Goal: Navigation & Orientation: Find specific page/section

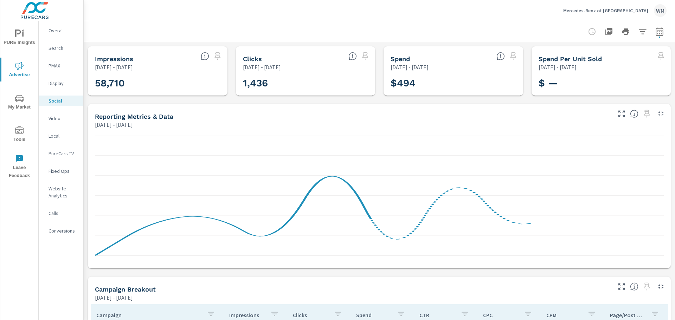
click at [604, 11] on p "Mercedes-Benz of [GEOGRAPHIC_DATA]" at bounding box center [605, 10] width 85 height 6
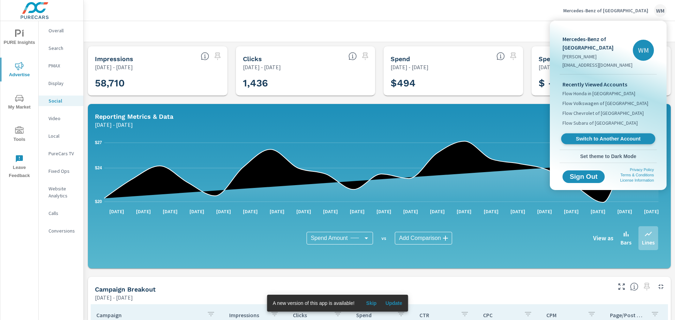
click at [614, 141] on span "Switch to Another Account" at bounding box center [608, 139] width 86 height 7
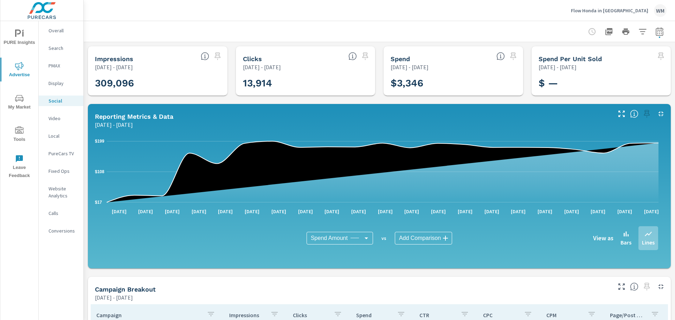
click at [25, 102] on span "My Market" at bounding box center [19, 102] width 34 height 17
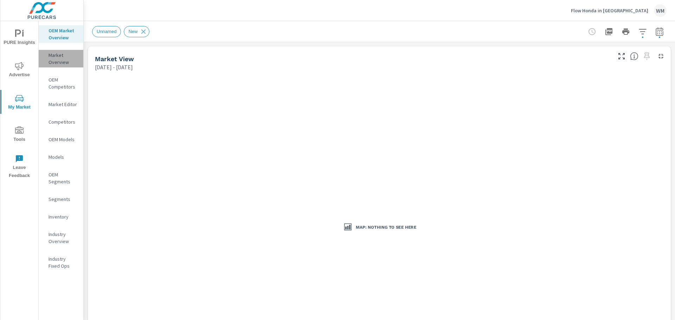
click at [64, 61] on p "Market Overview" at bounding box center [62, 59] width 29 height 14
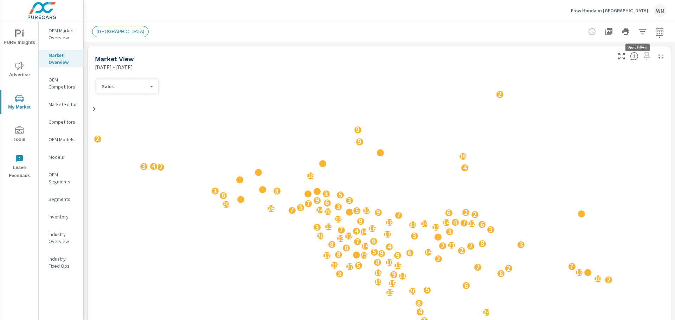
click at [638, 30] on icon "button" at bounding box center [642, 31] width 8 height 8
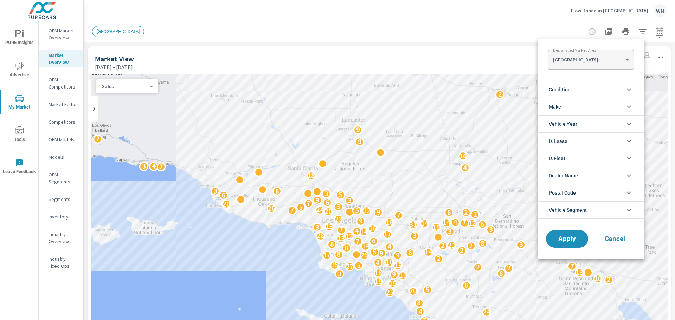
click at [618, 61] on body "PURE Insights Advertise My Market Tools Leave Feedback OEM Market Overview Mark…" at bounding box center [337, 160] width 675 height 320
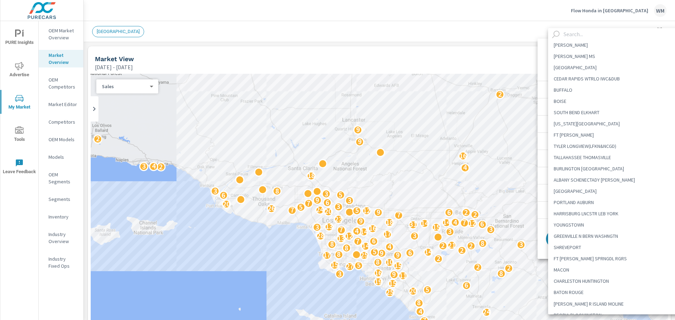
scroll to position [1054, 0]
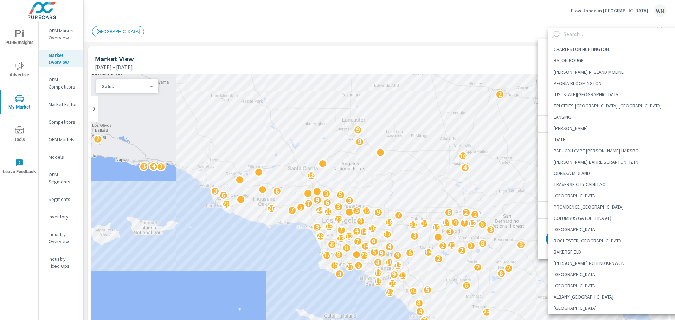
click at [584, 37] on input "text" at bounding box center [623, 34] width 125 height 12
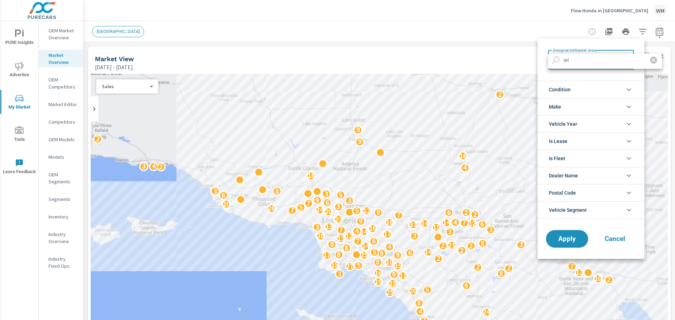
type input "w"
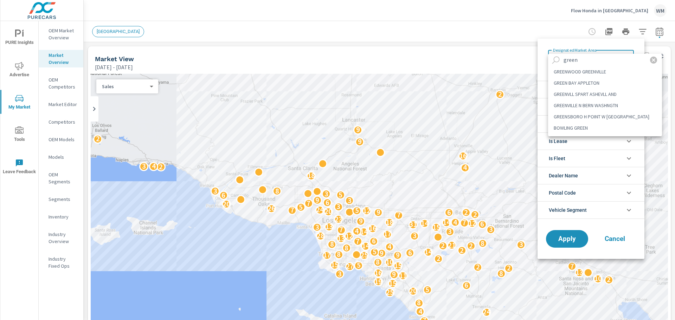
type input "green"
click at [607, 117] on li "GREENSBORO H POINT W [GEOGRAPHIC_DATA]" at bounding box center [605, 116] width 114 height 11
type Area "GREENSBORO H POINT W [GEOGRAPHIC_DATA]"
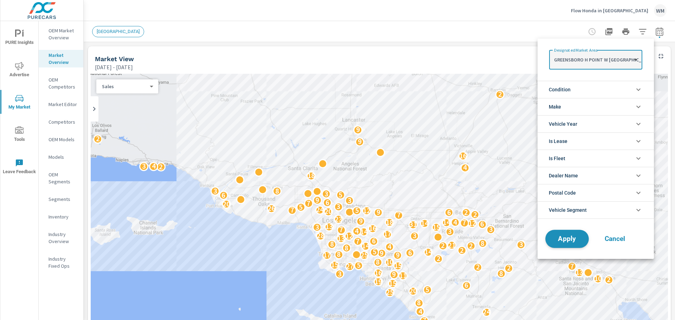
click at [576, 240] on span "Apply" at bounding box center [566, 239] width 29 height 7
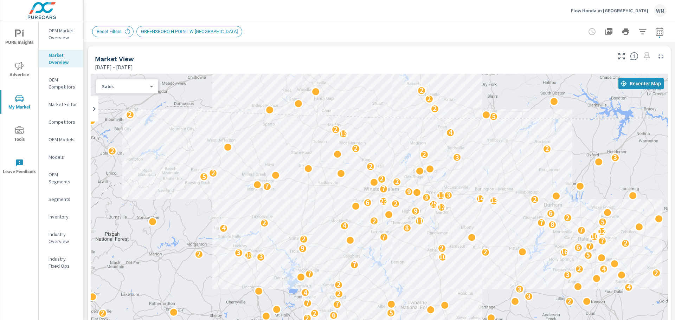
drag, startPoint x: 315, startPoint y: 286, endPoint x: 325, endPoint y: 254, distance: 33.5
click at [325, 254] on div "3 2 4 8 2 2 3 7 3 2 4 2 3 3 13 5 7 13 20 3 4 2 2 3 16 8 4 2 2 2 6 2 2 5 4 7 7 2…" at bounding box center [379, 216] width 577 height 285
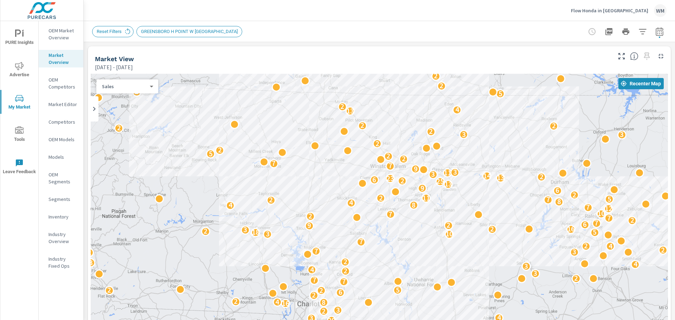
drag, startPoint x: 571, startPoint y: 145, endPoint x: 576, endPoint y: 123, distance: 22.7
click at [576, 123] on div "3 2 4 8 2 2 3 7 3 2 4 2 3 3 13 5 7 13 20 3 4 2 2 3 16 8 4 2 2 2 6 2 2 5 4 7 7 2…" at bounding box center [379, 216] width 577 height 285
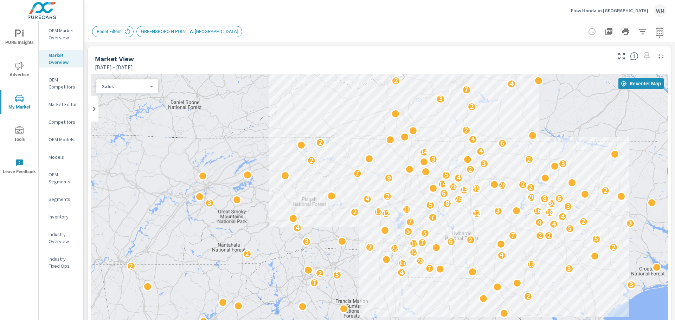
drag, startPoint x: 589, startPoint y: 154, endPoint x: 572, endPoint y: 163, distance: 18.9
click at [572, 162] on div "2 3 2 2 4 2 2 4 2 2 2 3 3 3 3 6 3 8 4 3 2 3 2 3 4 5 8 2 2 3 7 5 2 4 3 7 2 13 17…" at bounding box center [379, 216] width 577 height 285
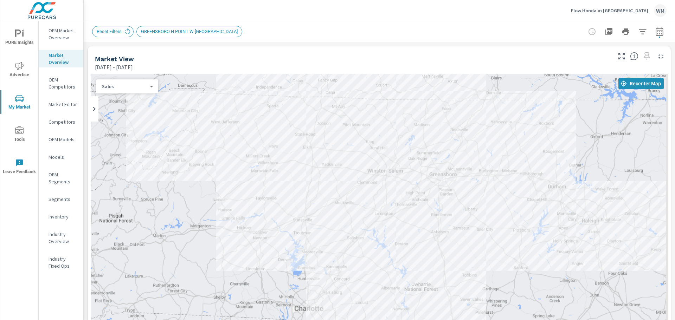
drag, startPoint x: 496, startPoint y: 207, endPoint x: 493, endPoint y: 263, distance: 55.6
click at [493, 263] on div "2 2 2 3 2 3 2 4 8 2 2 3 7 3 2 4 2 3 3 13 5 7 13 20 3 4 2 2 3 16 8 4 2 2 2 6 2 2…" at bounding box center [379, 216] width 577 height 285
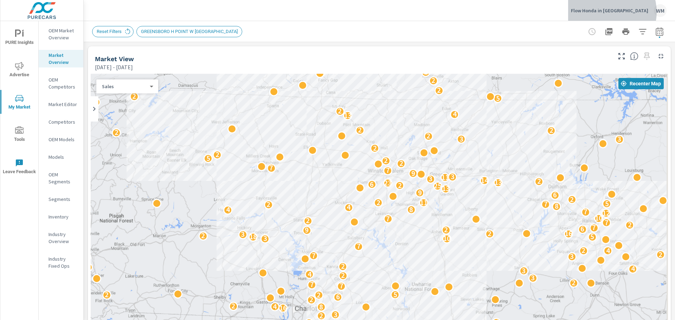
click at [621, 12] on p "Flow Honda in [GEOGRAPHIC_DATA]" at bounding box center [609, 10] width 77 height 6
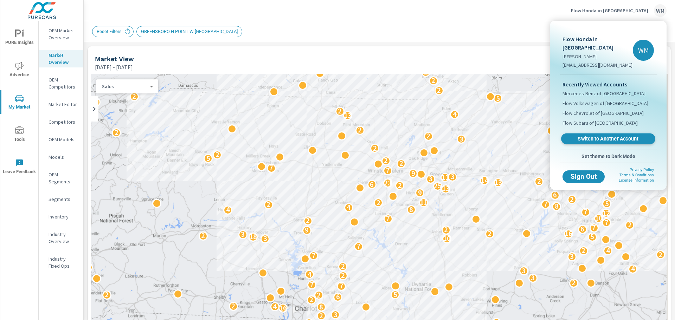
click at [616, 138] on span "Switch to Another Account" at bounding box center [608, 139] width 86 height 7
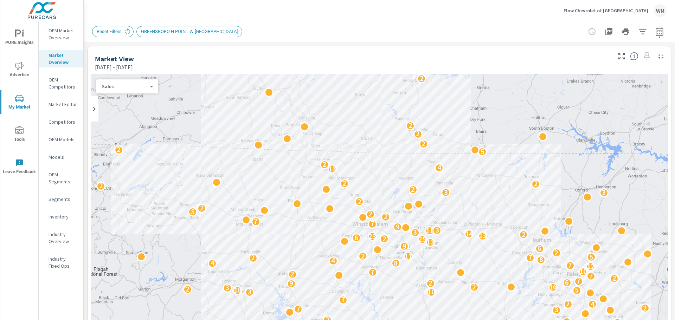
click at [608, 9] on p "Flow Chevrolet of [GEOGRAPHIC_DATA]" at bounding box center [605, 10] width 85 height 6
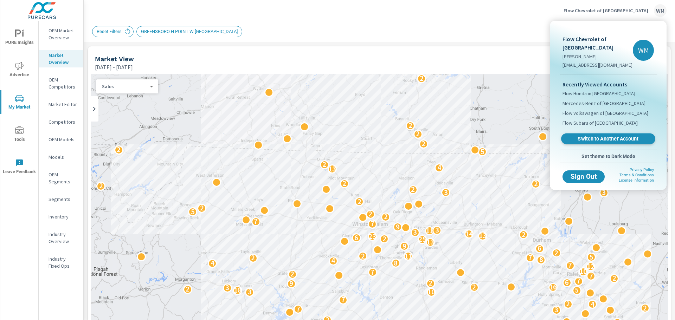
click at [600, 141] on span "Switch to Another Account" at bounding box center [608, 139] width 86 height 7
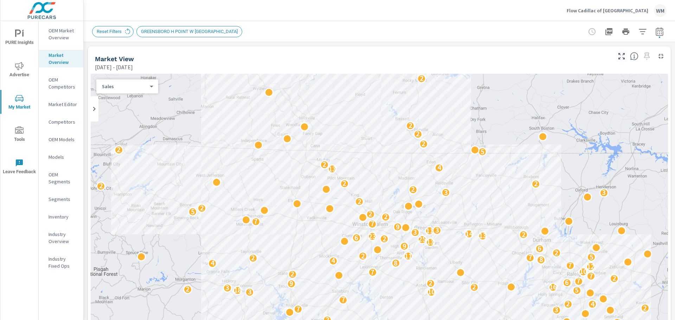
click at [623, 9] on p "Flow Cadillac of [GEOGRAPHIC_DATA]" at bounding box center [607, 10] width 82 height 6
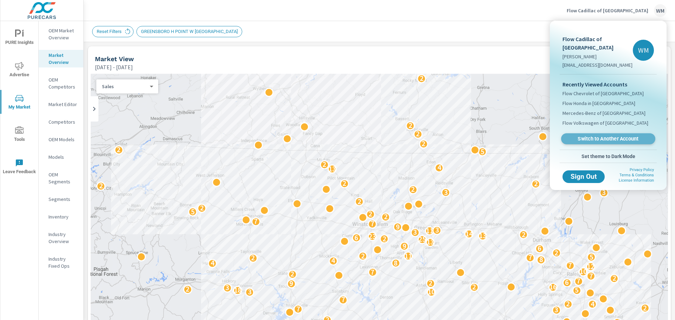
click at [596, 140] on span "Switch to Another Account" at bounding box center [608, 139] width 86 height 7
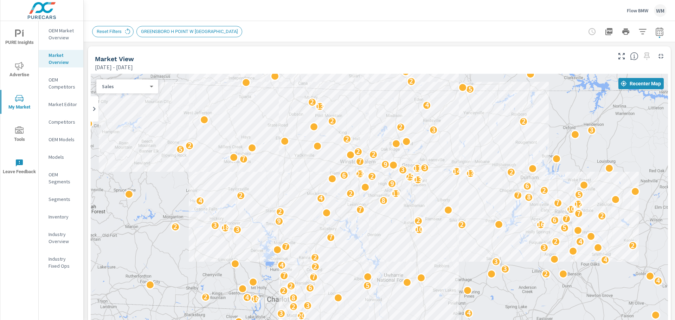
drag, startPoint x: 488, startPoint y: 292, endPoint x: 476, endPoint y: 242, distance: 51.5
click at [638, 11] on p "Flow BMW" at bounding box center [637, 10] width 21 height 6
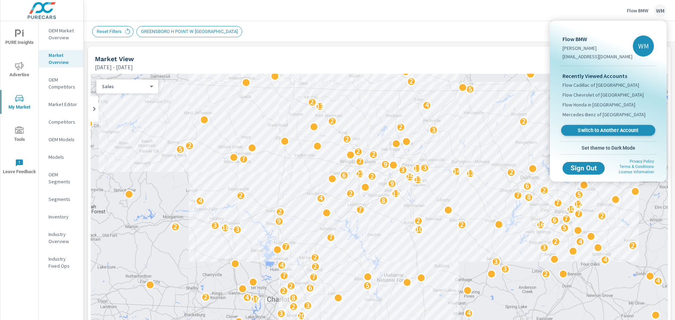
click at [602, 131] on span "Switch to Another Account" at bounding box center [608, 130] width 86 height 7
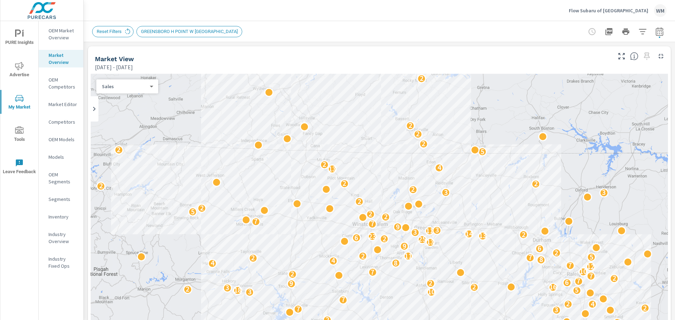
click at [620, 9] on p "Flow Subaru of [GEOGRAPHIC_DATA]" at bounding box center [608, 10] width 79 height 6
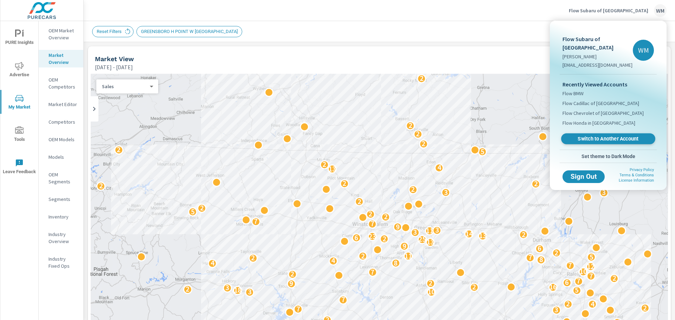
click at [606, 142] on span "Switch to Another Account" at bounding box center [608, 139] width 86 height 7
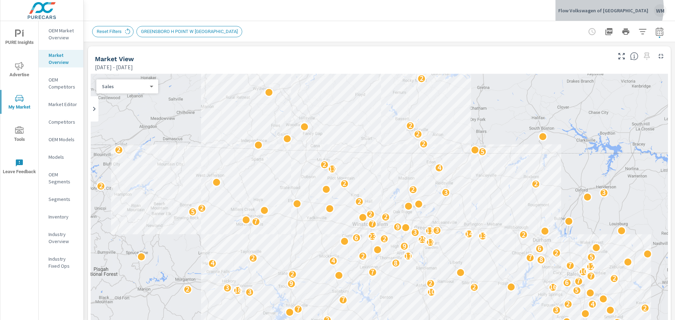
click at [624, 8] on p "Flow Volkswagen of Winston-Salem" at bounding box center [603, 10] width 90 height 6
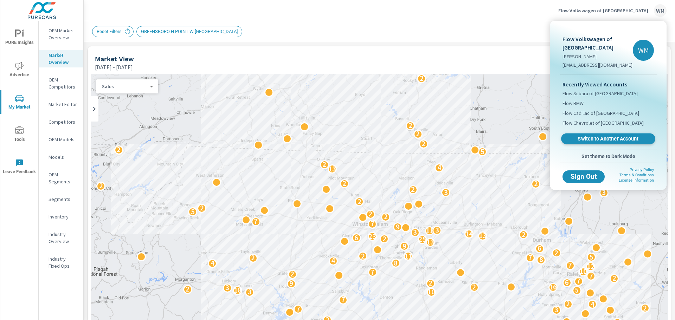
click at [616, 140] on span "Switch to Another Account" at bounding box center [608, 139] width 86 height 7
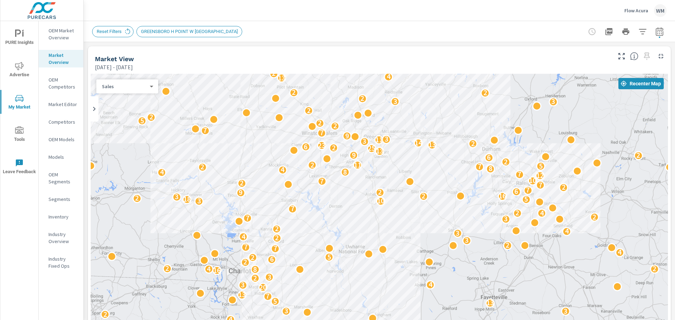
drag, startPoint x: 315, startPoint y: 300, endPoint x: 264, endPoint y: 209, distance: 104.8
click at [264, 209] on div "2 2 3 3 2 8 2 2 3 7 3 2 4 2 3 3 13 5 7 13 20 3 4 2 2 3 16 8 4 2 2 2 6 2 2 5 4 7…" at bounding box center [379, 216] width 577 height 285
drag, startPoint x: 275, startPoint y: 118, endPoint x: 221, endPoint y: 176, distance: 79.6
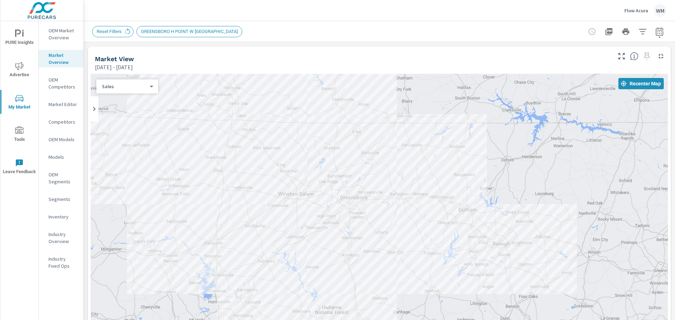
drag, startPoint x: 222, startPoint y: 174, endPoint x: 208, endPoint y: 226, distance: 54.0
click at [208, 226] on div "2 3 3 2 8 2 2 3 7 3 2 4 2 3 3 13 5 7 13 20 3 4 2 2 3 16 8 4 2 2 2 6 2 2 5 4 7 7…" at bounding box center [379, 216] width 577 height 285
